Goal: Task Accomplishment & Management: Manage account settings

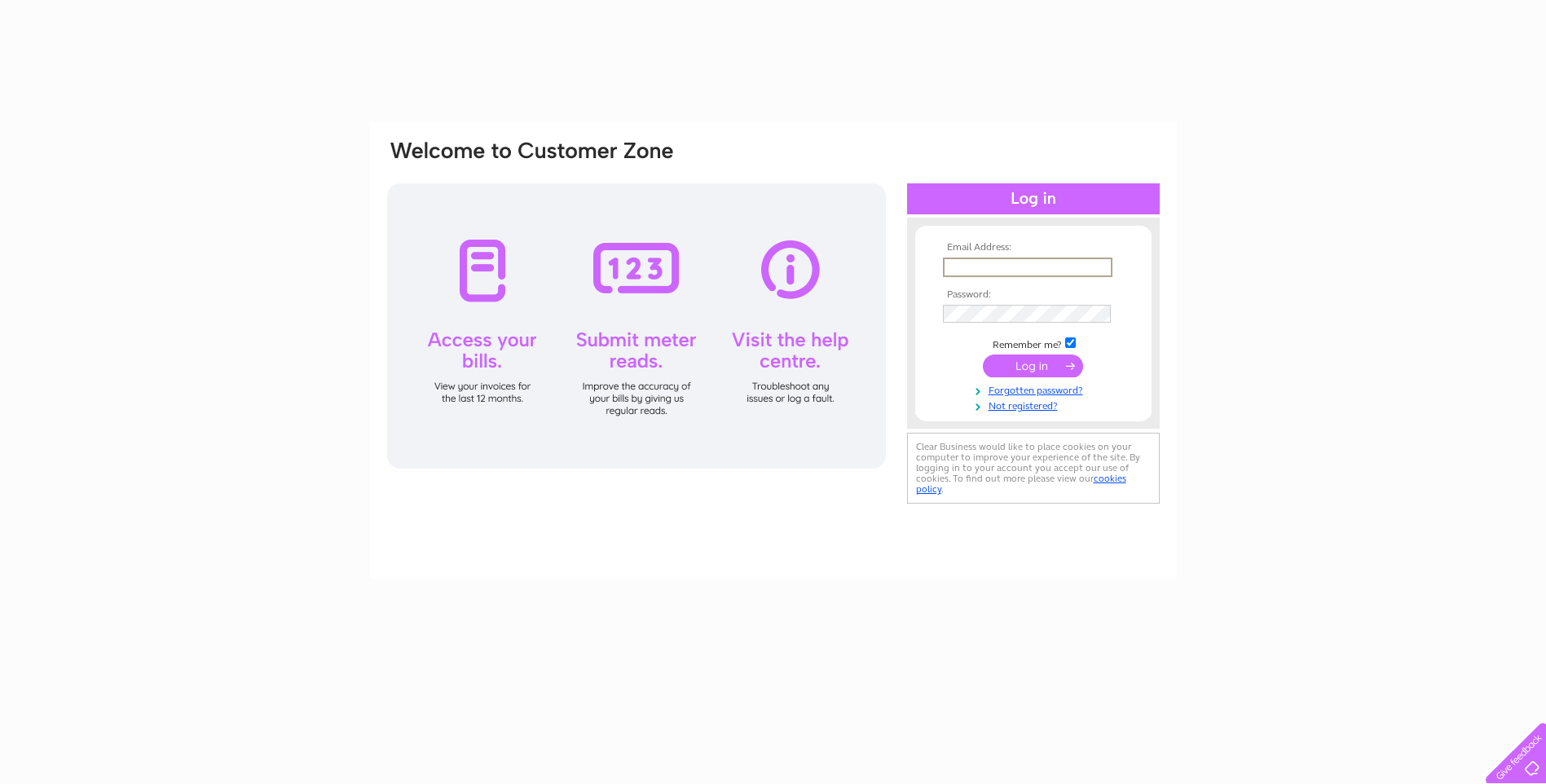
click at [999, 267] on input "text" at bounding box center [1027, 267] width 170 height 20
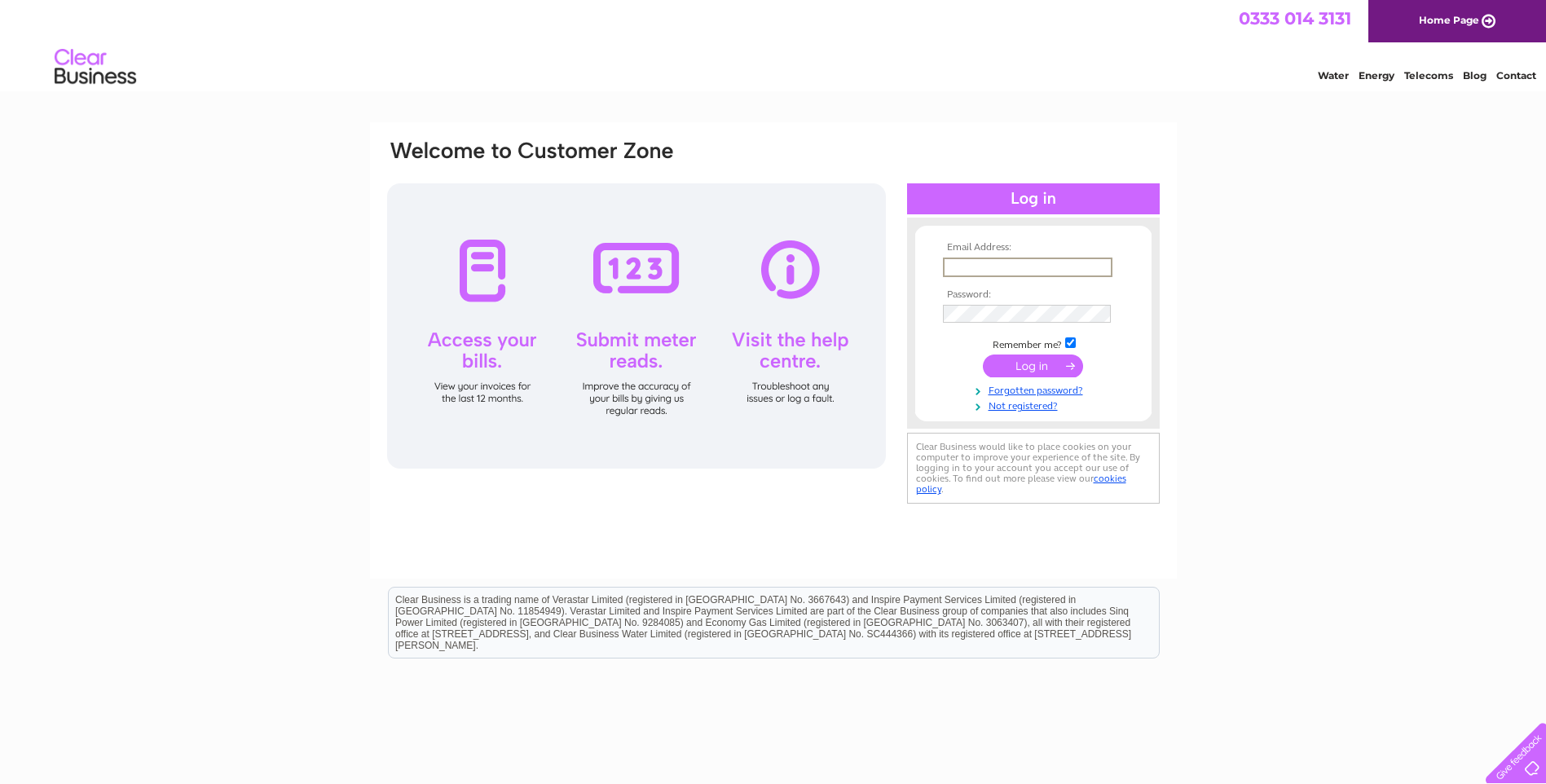
type input "[PERSON_NAME][EMAIL_ADDRESS][PERSON_NAME][DOMAIN_NAME]"
click at [1043, 364] on input "submit" at bounding box center [1032, 365] width 100 height 22
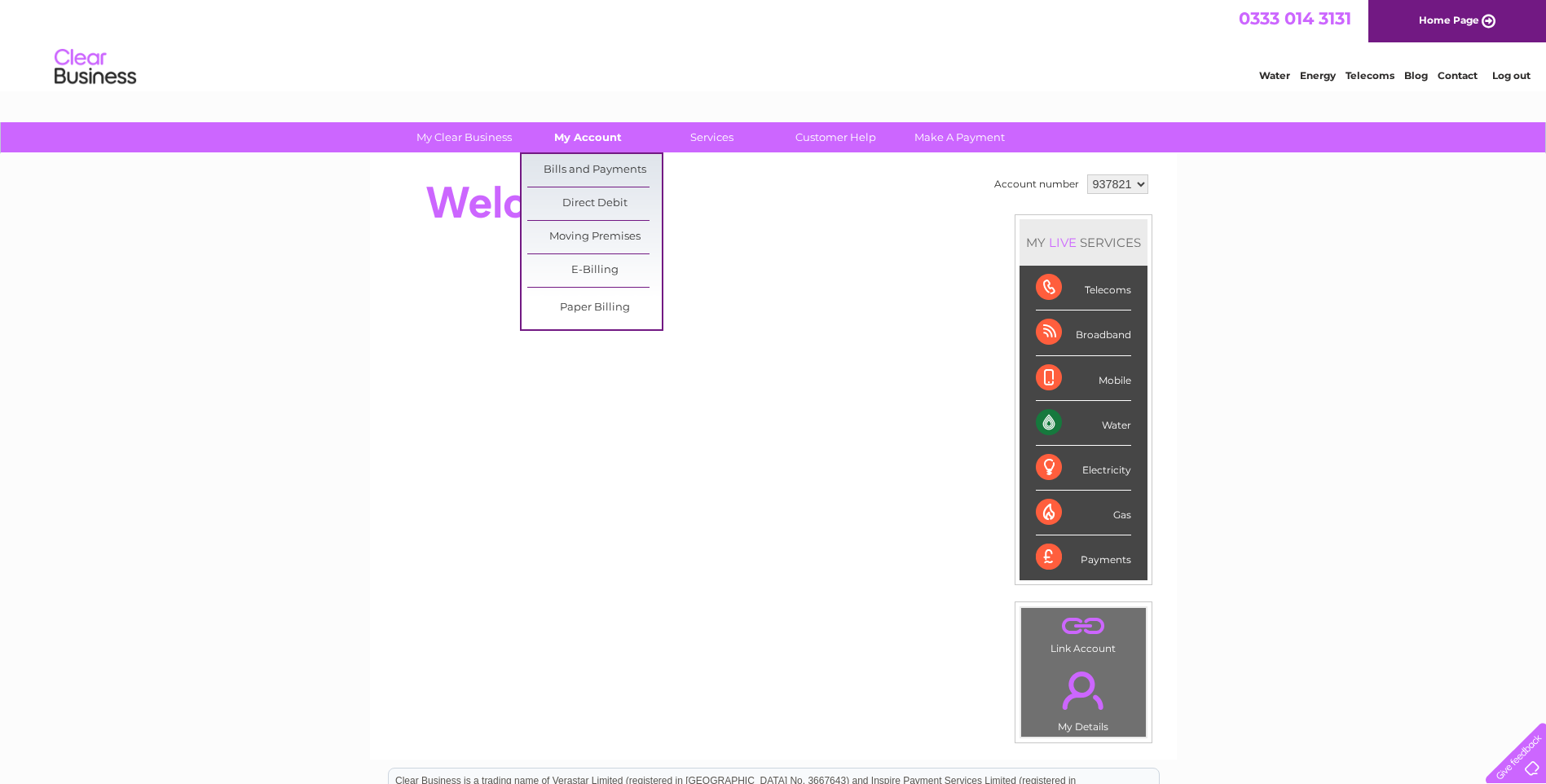
click at [582, 129] on link "My Account" at bounding box center [588, 137] width 134 height 30
click at [598, 171] on link "Bills and Payments" at bounding box center [595, 171] width 134 height 33
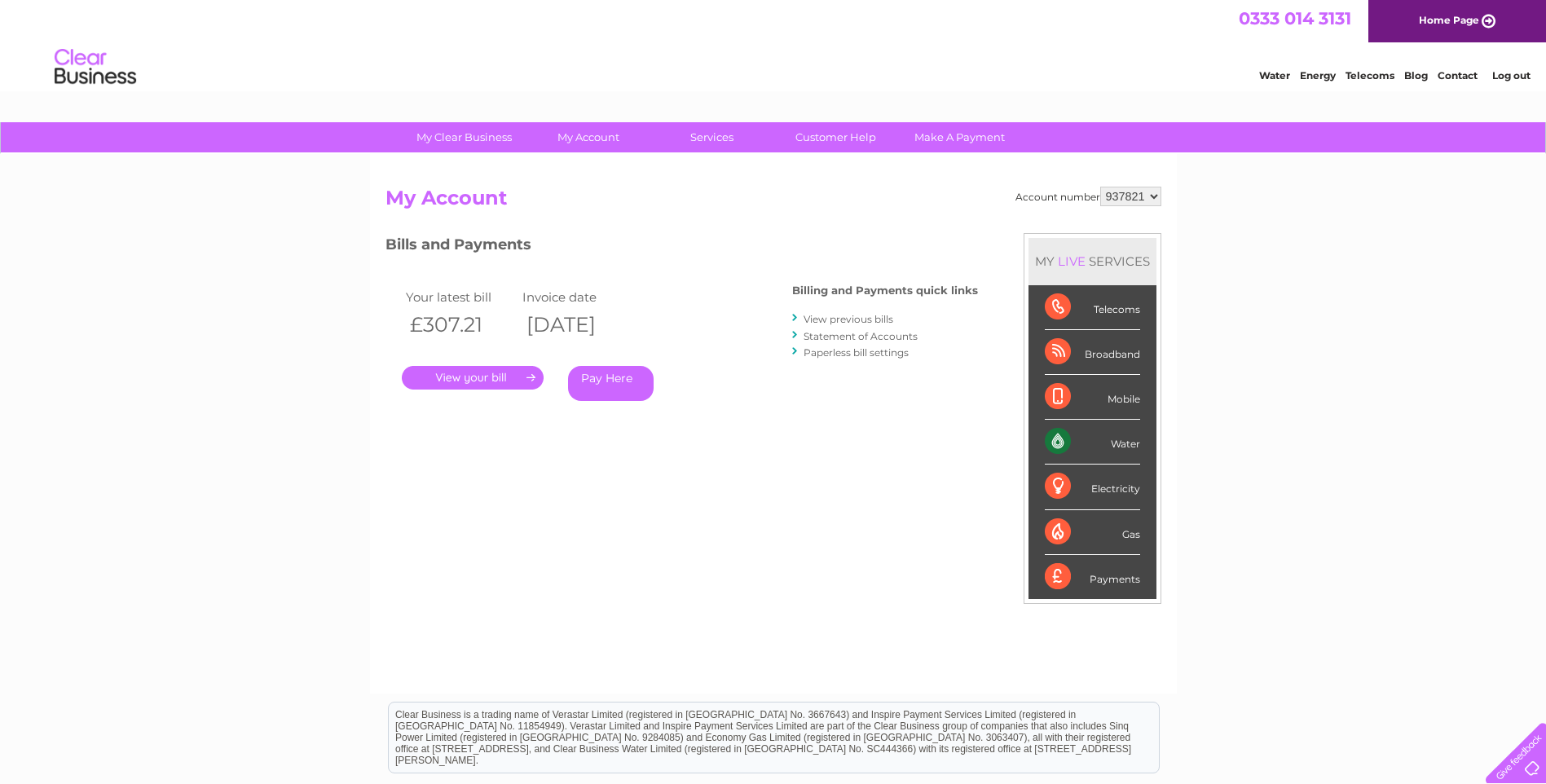
click at [502, 376] on link "." at bounding box center [472, 377] width 142 height 23
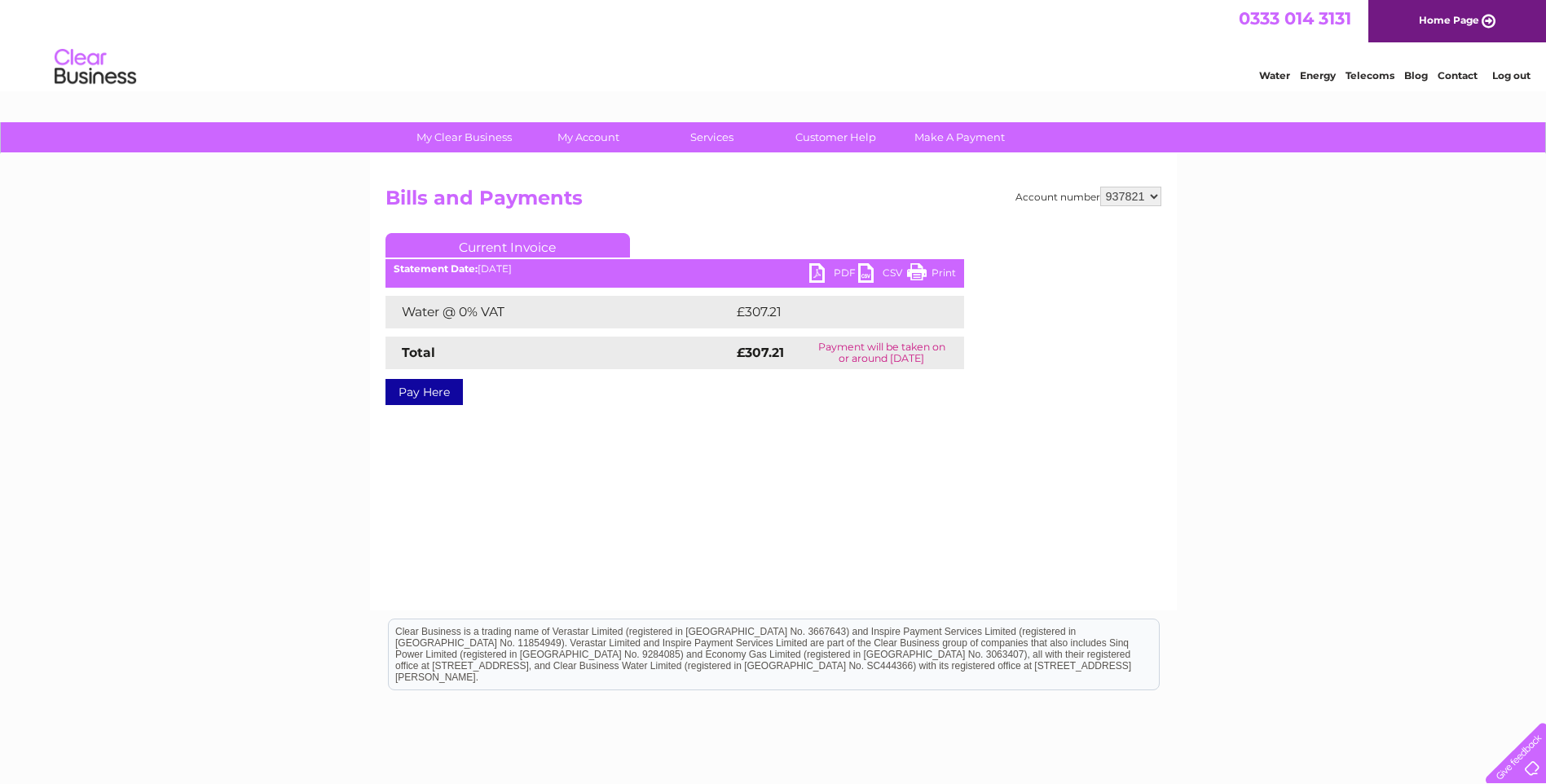
click at [826, 268] on link "PDF" at bounding box center [833, 274] width 49 height 23
